Goal: Task Accomplishment & Management: Use online tool/utility

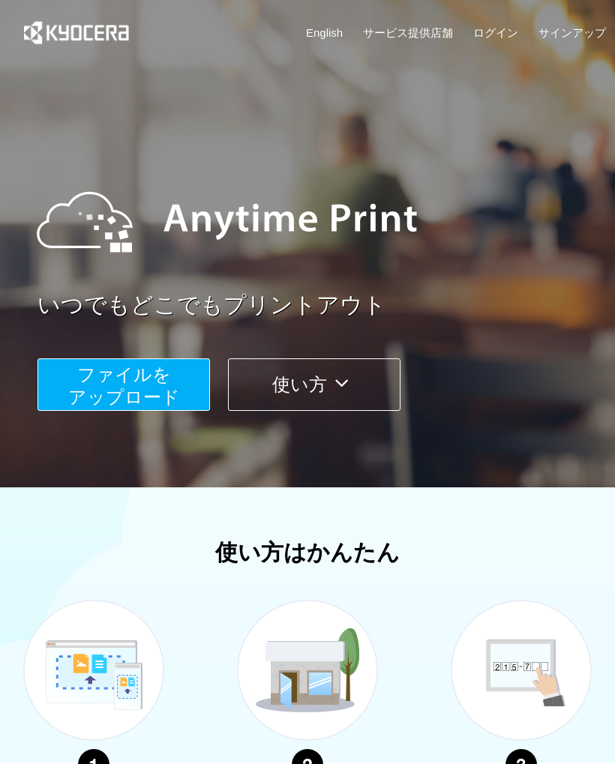
click at [150, 389] on span "ファイルを ​​アップロード" at bounding box center [124, 385] width 112 height 43
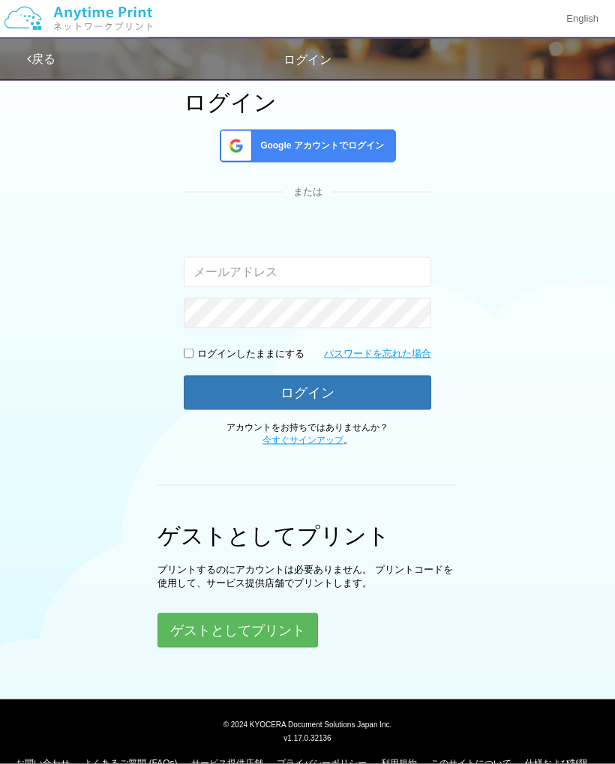
scroll to position [103, 0]
click at [254, 629] on button "ゲストとしてプリント" at bounding box center [237, 630] width 160 height 34
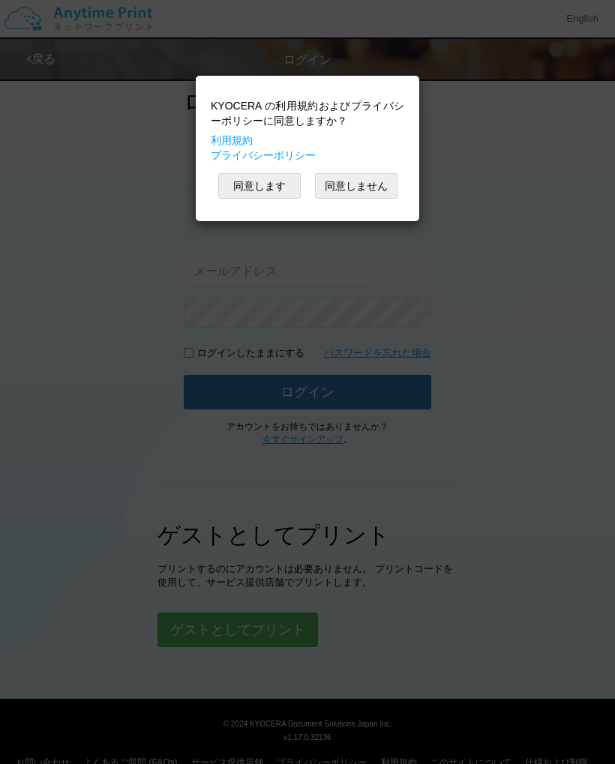
click at [265, 188] on button "同意します" at bounding box center [259, 185] width 82 height 25
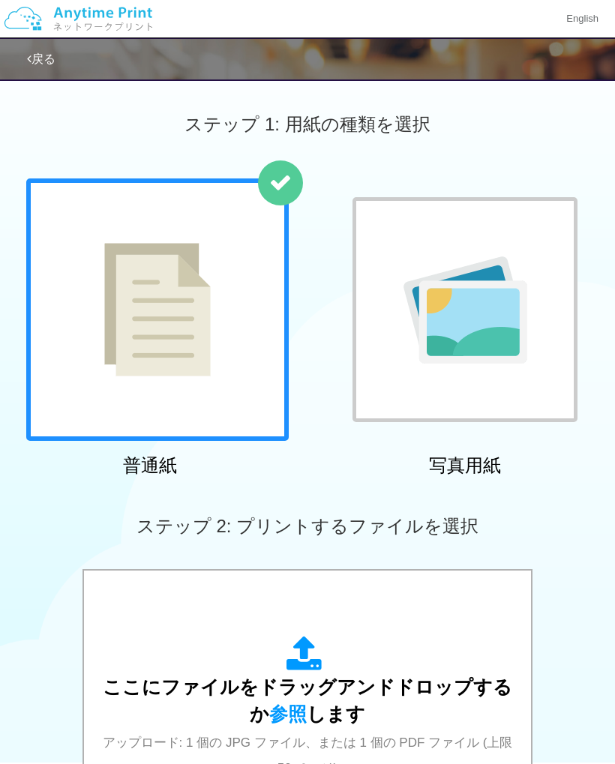
click at [558, 217] on div at bounding box center [464, 309] width 225 height 225
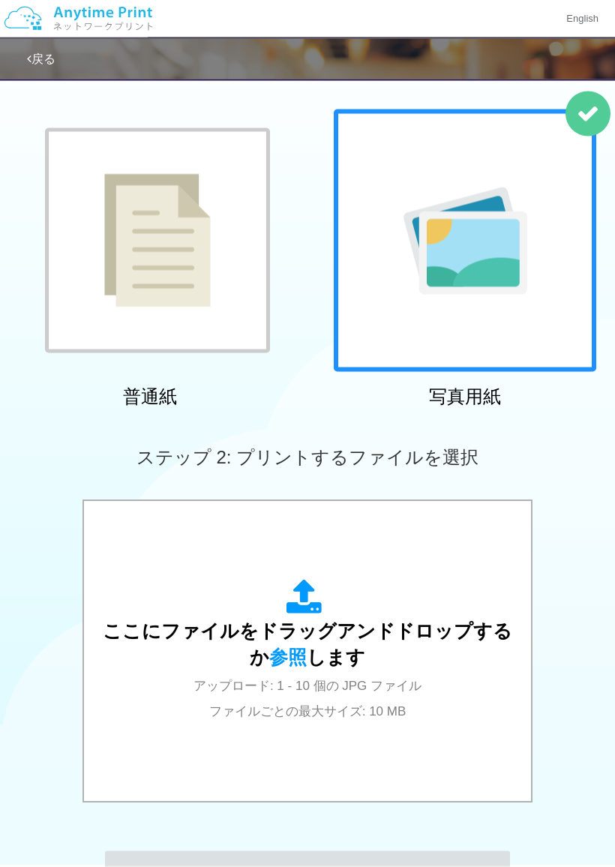
scroll to position [70, 0]
click at [283, 656] on span "参照" at bounding box center [287, 656] width 37 height 21
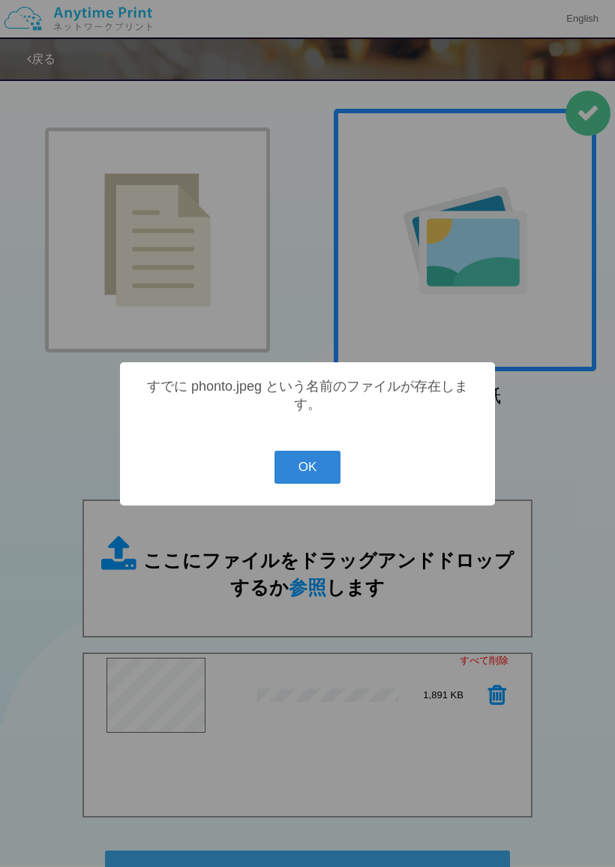
click at [305, 479] on button "OK" at bounding box center [307, 467] width 67 height 33
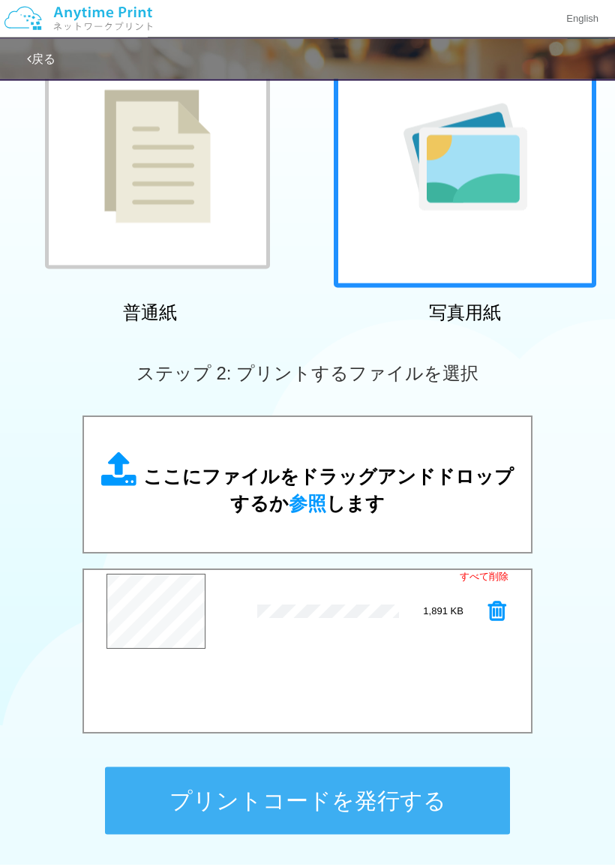
scroll to position [155, 0]
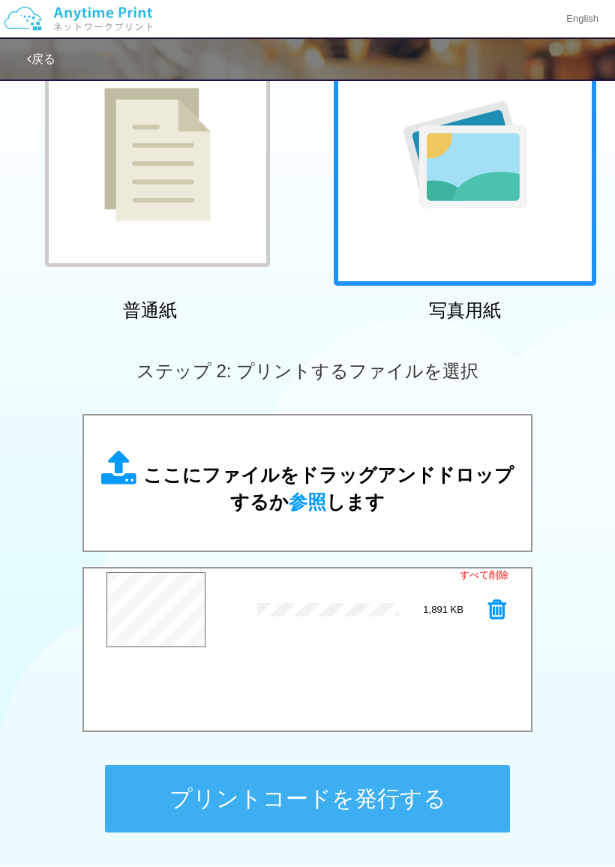
click at [324, 763] on button "プリントコードを発行する" at bounding box center [307, 798] width 405 height 67
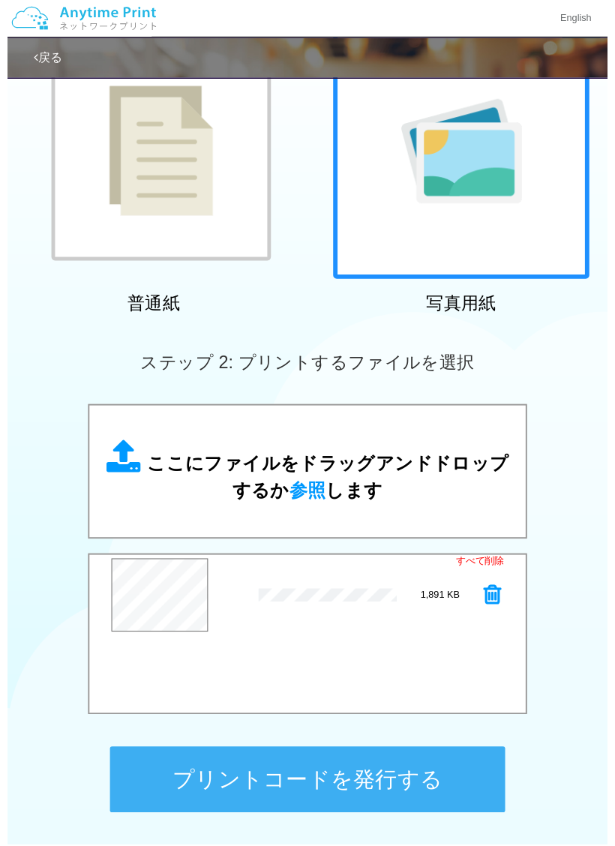
scroll to position [0, 0]
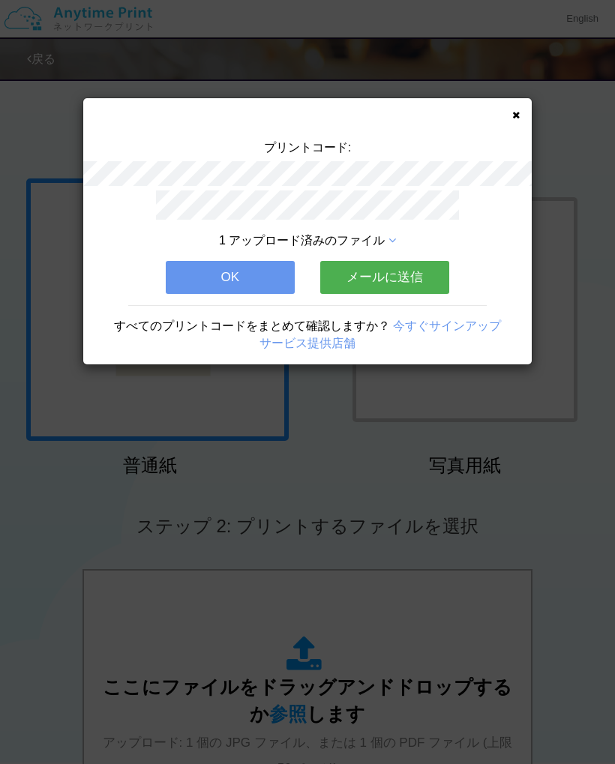
click at [234, 274] on button "OK" at bounding box center [230, 277] width 129 height 33
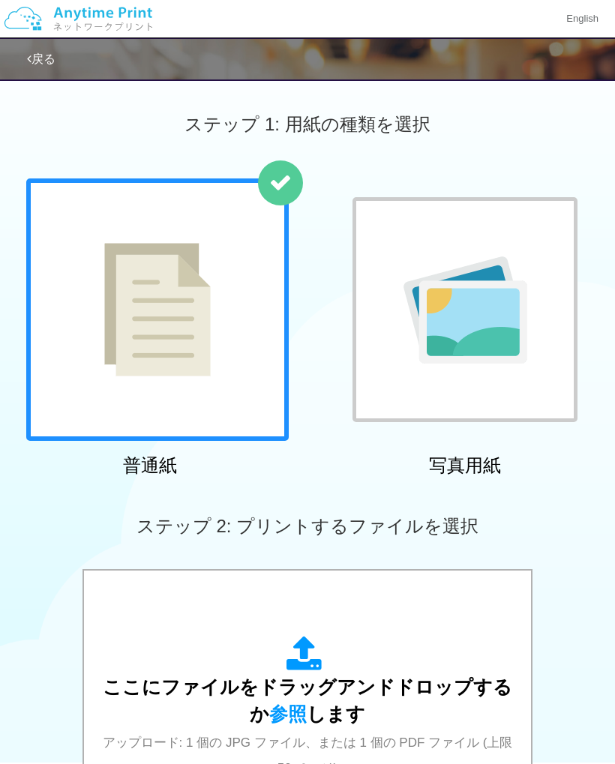
click at [555, 209] on div at bounding box center [464, 309] width 225 height 225
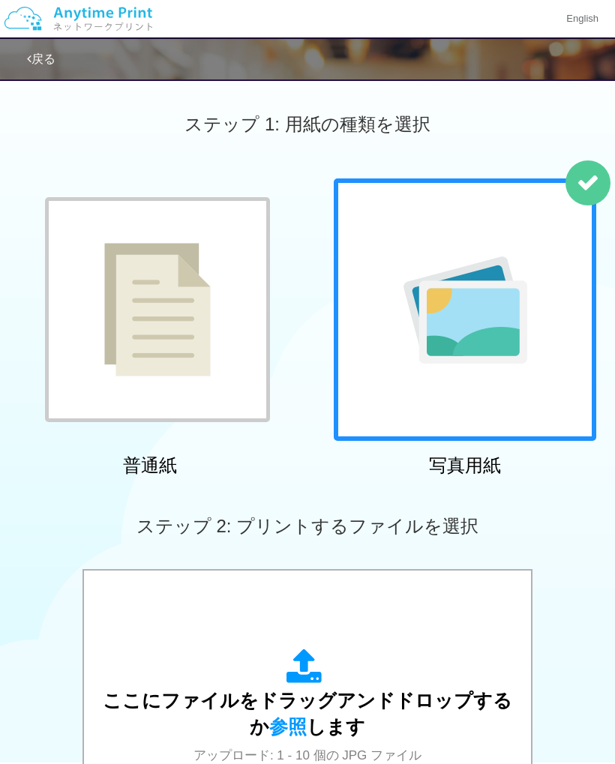
click at [289, 725] on span "参照" at bounding box center [287, 726] width 37 height 21
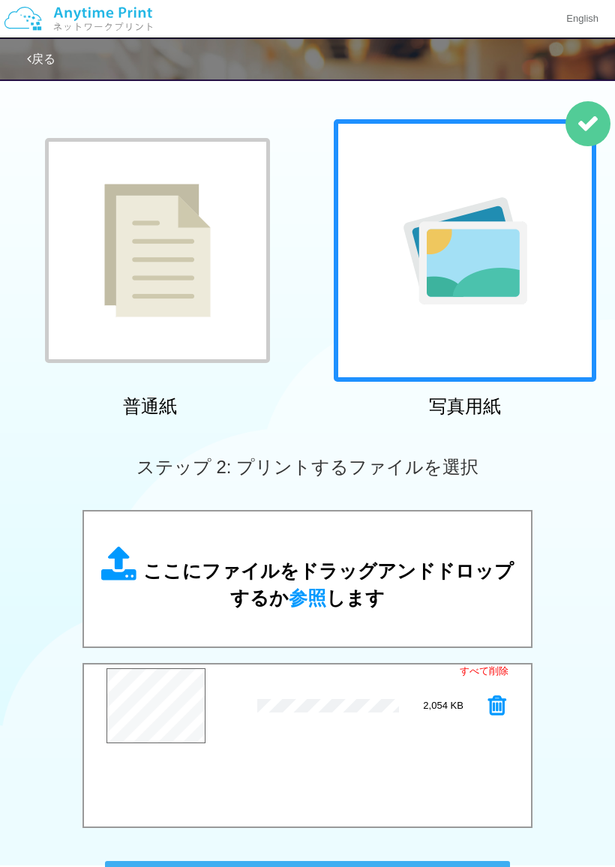
scroll to position [64, 0]
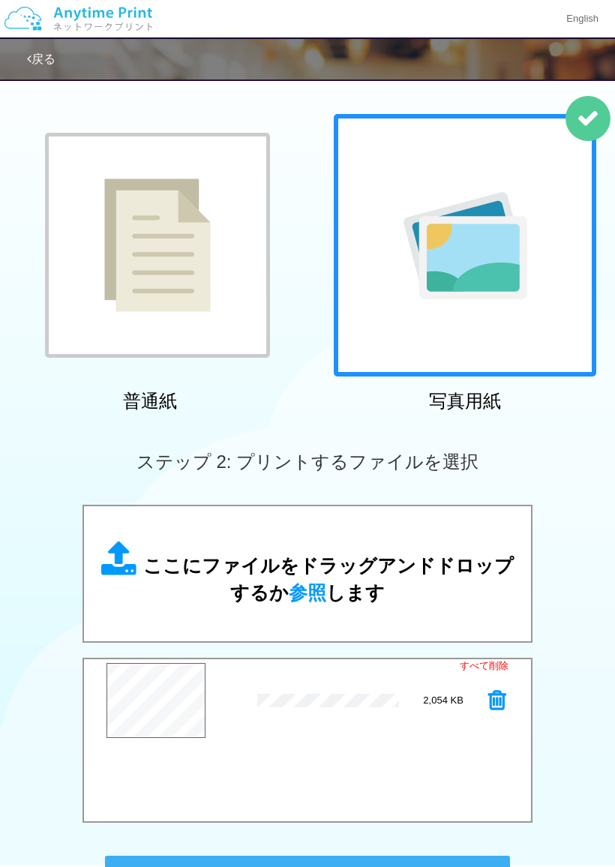
click at [157, 755] on div "すべて削除 プレビュー × phonto.jpeg 2,054 KB" at bounding box center [307, 740] width 450 height 165
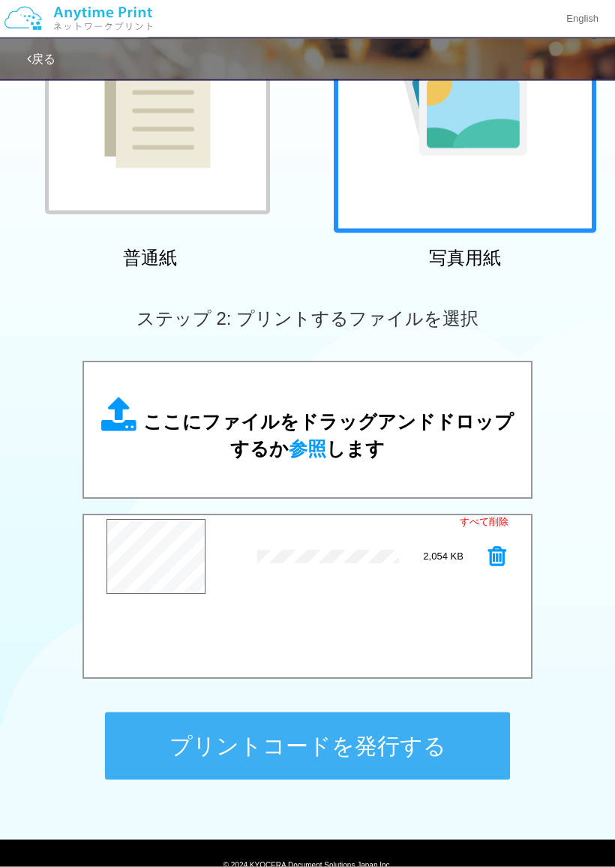
scroll to position [208, 0]
click at [307, 748] on button "プリントコードを発行する" at bounding box center [307, 745] width 405 height 67
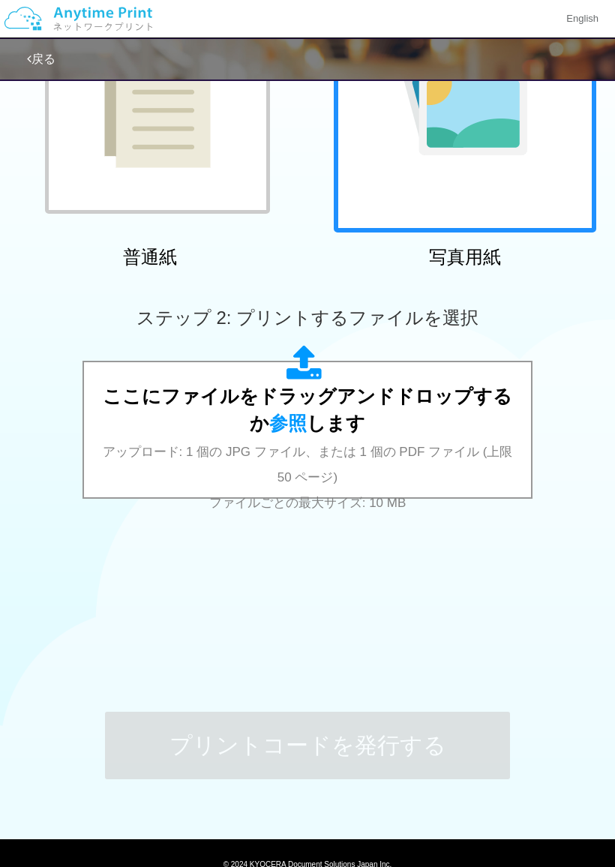
scroll to position [0, 0]
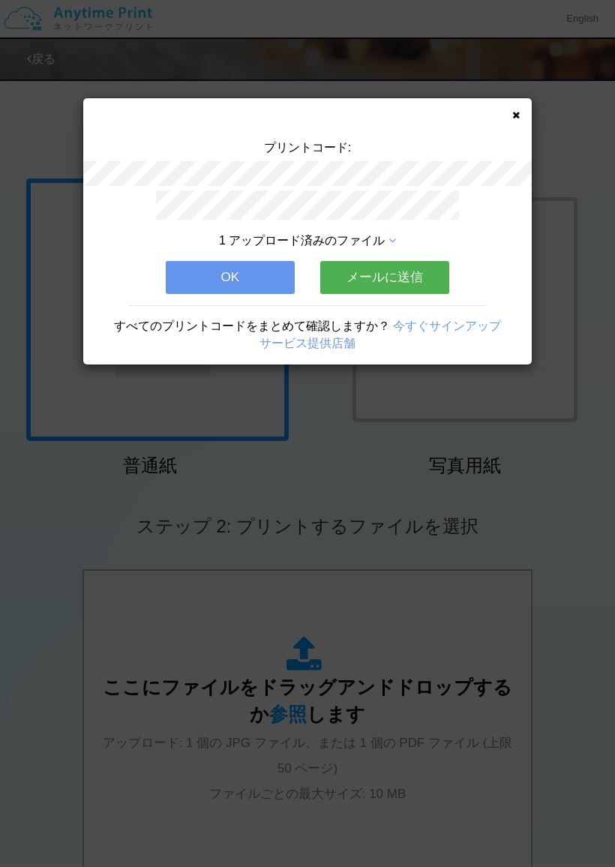
click at [221, 273] on button "OK" at bounding box center [230, 277] width 129 height 33
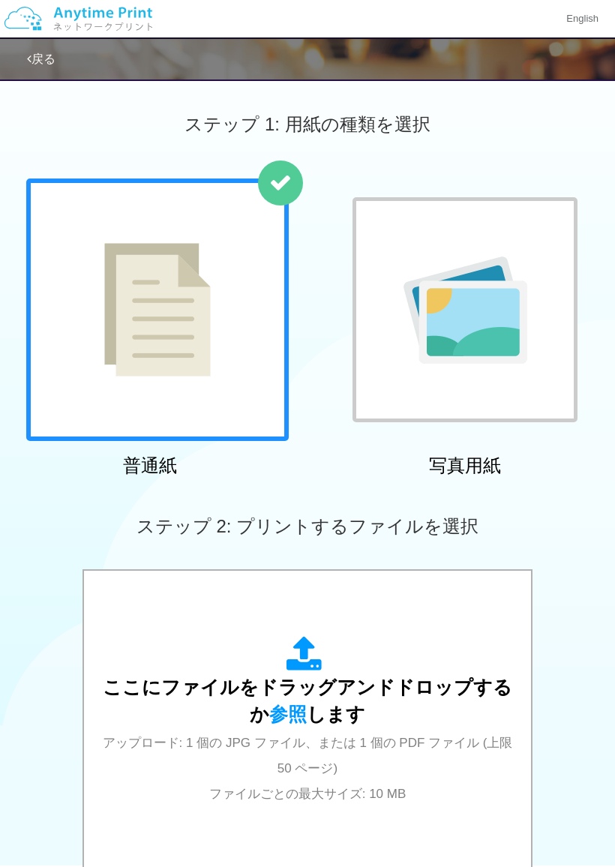
click at [550, 214] on div at bounding box center [464, 309] width 225 height 225
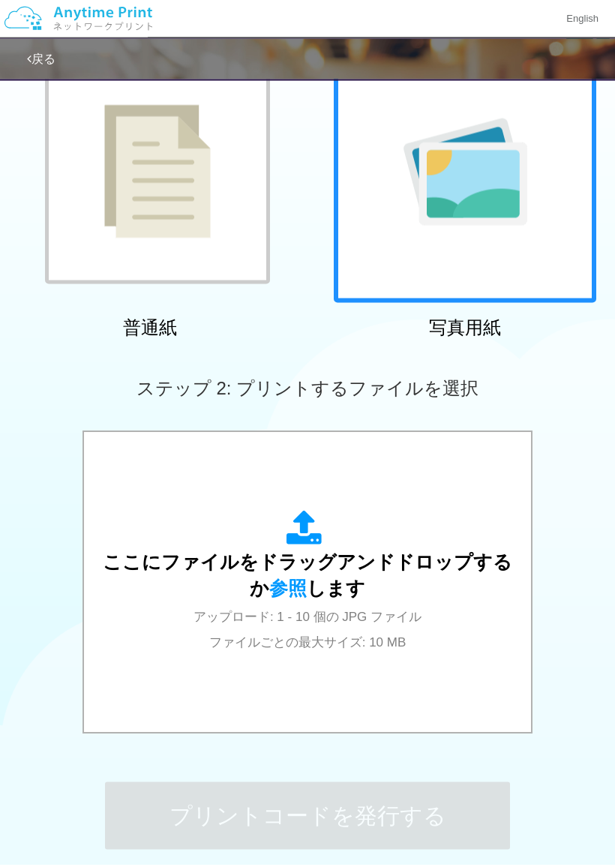
scroll to position [139, 0]
click at [288, 595] on span "参照" at bounding box center [287, 587] width 37 height 21
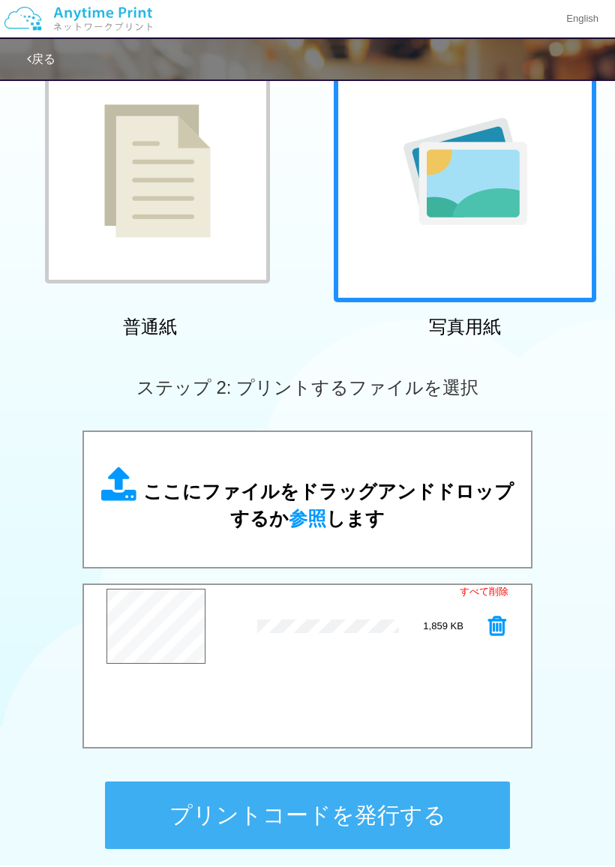
click at [358, 763] on button "プリントコードを発行する" at bounding box center [307, 814] width 405 height 67
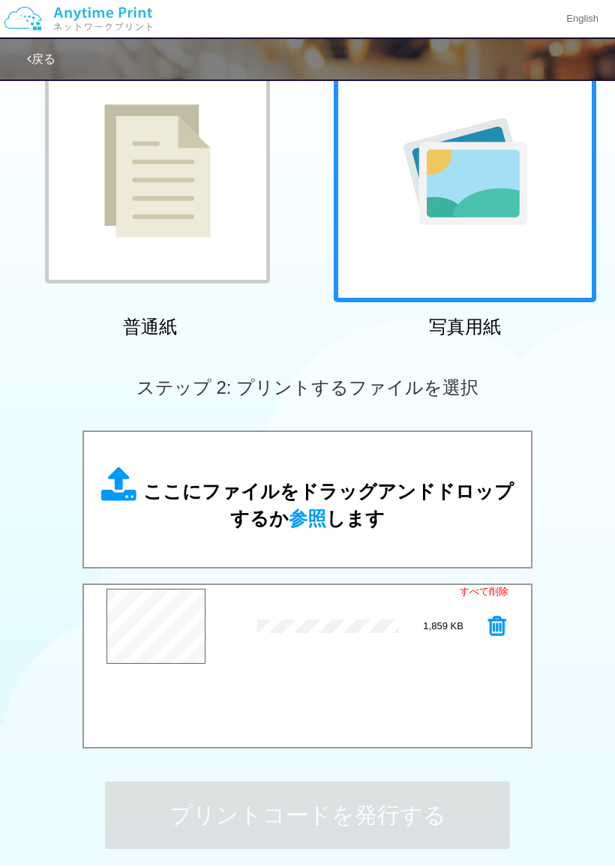
scroll to position [0, 0]
